Goal: Navigation & Orientation: Find specific page/section

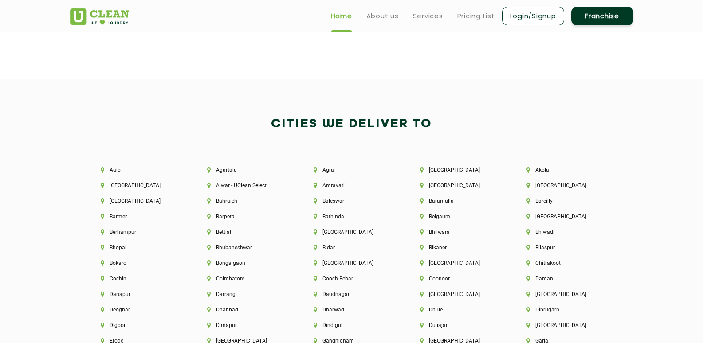
scroll to position [1464, 0]
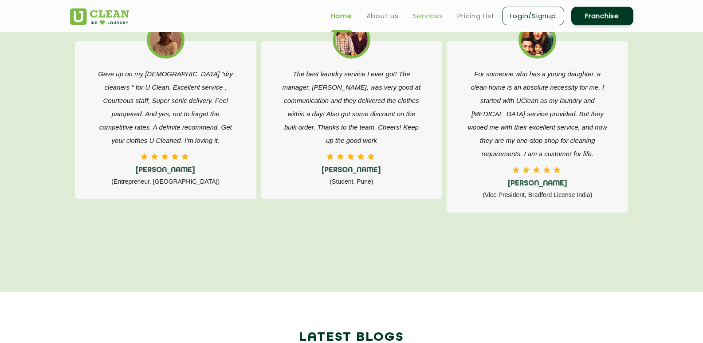
click at [440, 19] on link "Services" at bounding box center [428, 16] width 30 height 11
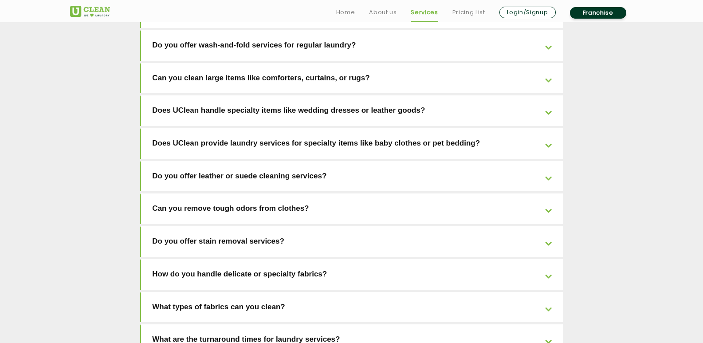
scroll to position [2006, 0]
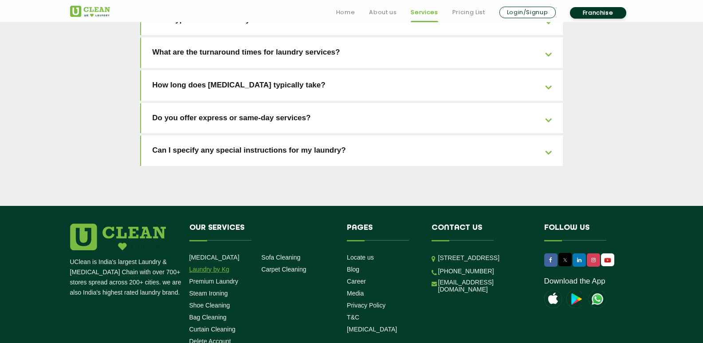
click at [212, 266] on link "Laundry by Kg" at bounding box center [209, 269] width 40 height 7
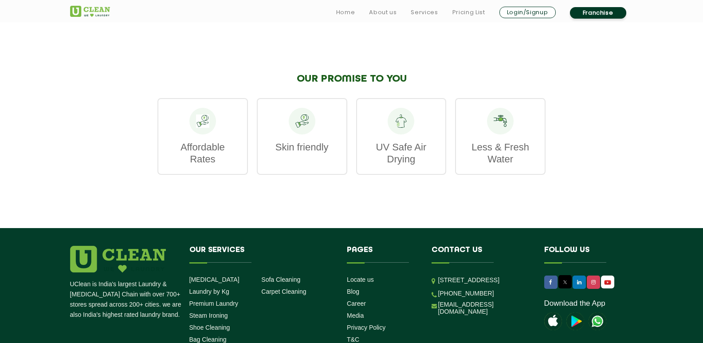
scroll to position [1411, 0]
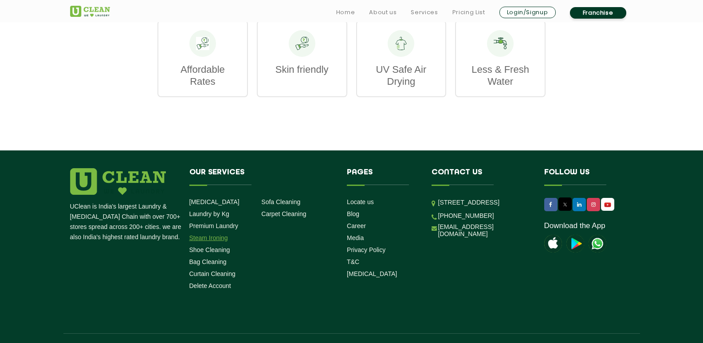
click at [198, 234] on link "Steam Ironing" at bounding box center [208, 237] width 39 height 7
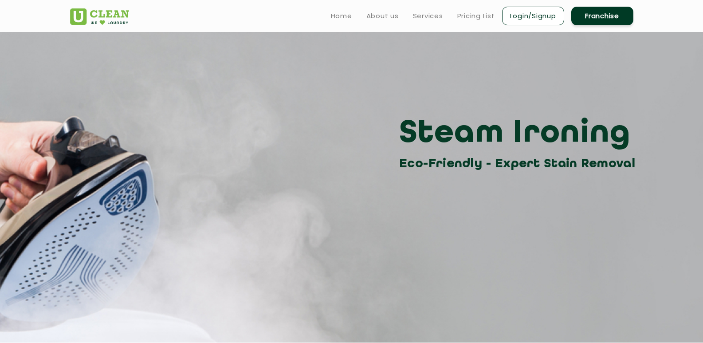
drag, startPoint x: 109, startPoint y: 0, endPoint x: 53, endPoint y: 14, distance: 57.7
click at [53, 14] on header "Home About us Services Pricing List Login/Signup Franchise" at bounding box center [351, 16] width 703 height 32
